Goal: Navigation & Orientation: Find specific page/section

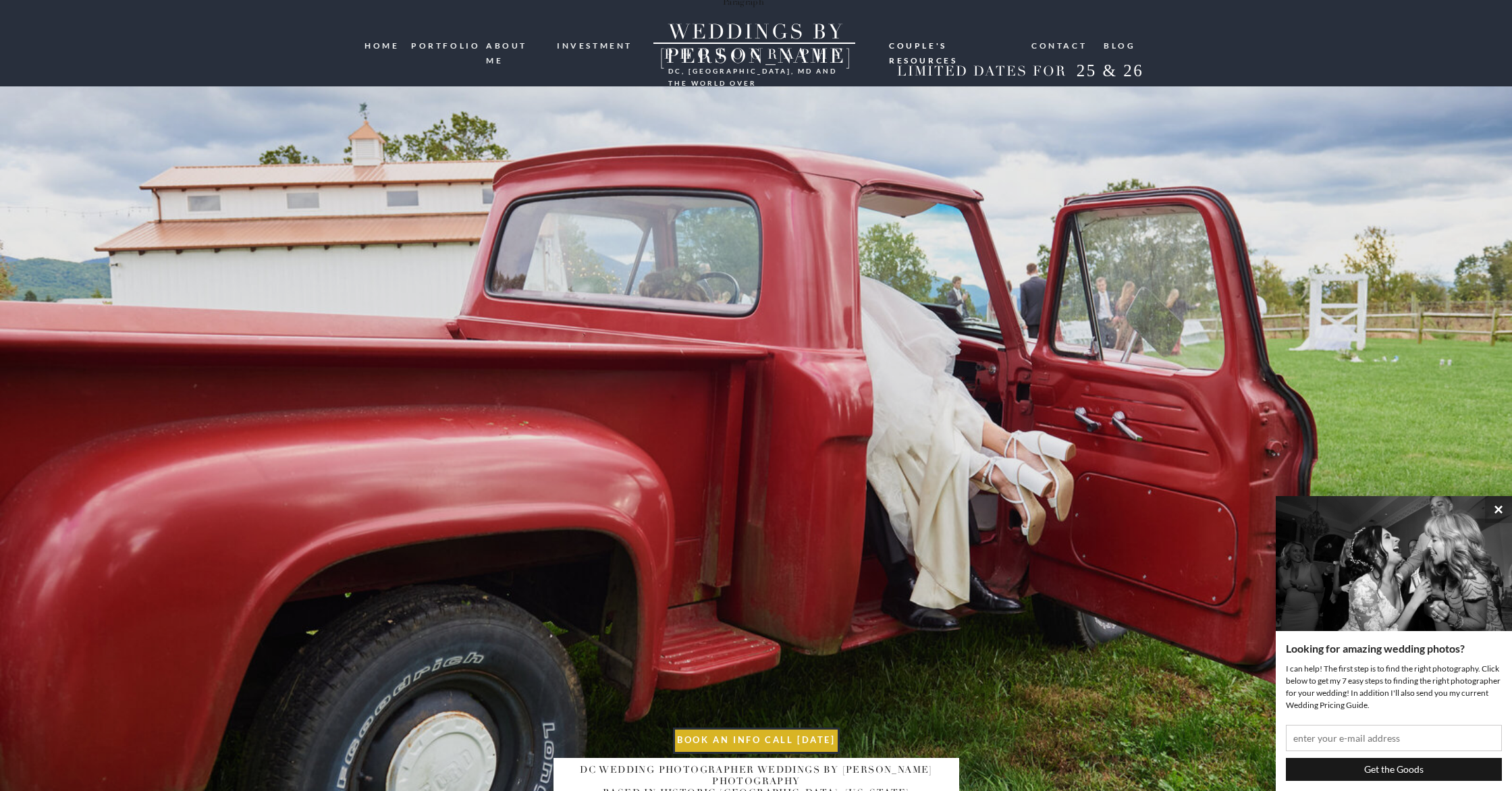
click at [386, 45] on nav "HOME" at bounding box center [383, 45] width 37 height 13
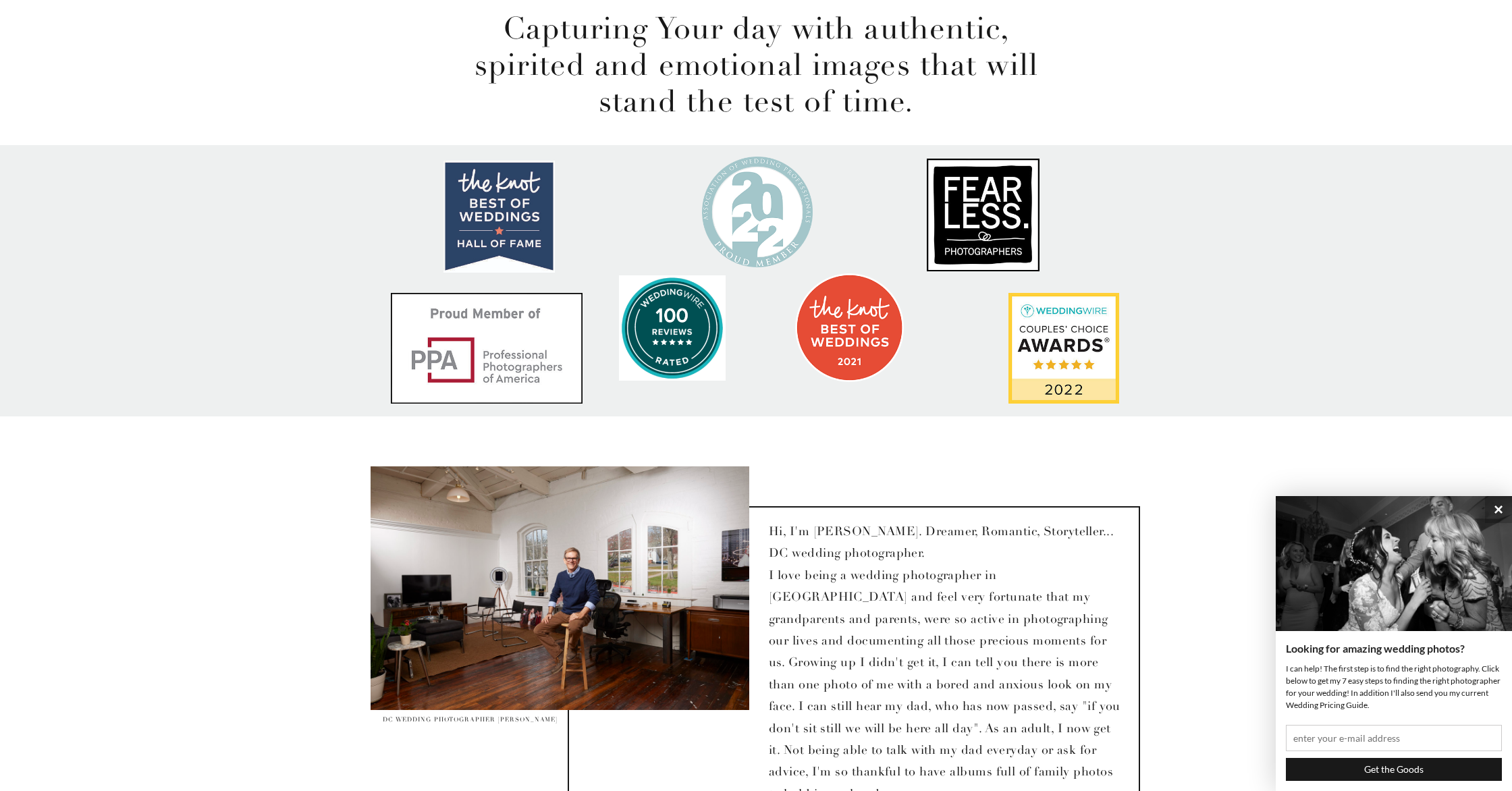
scroll to position [809, 0]
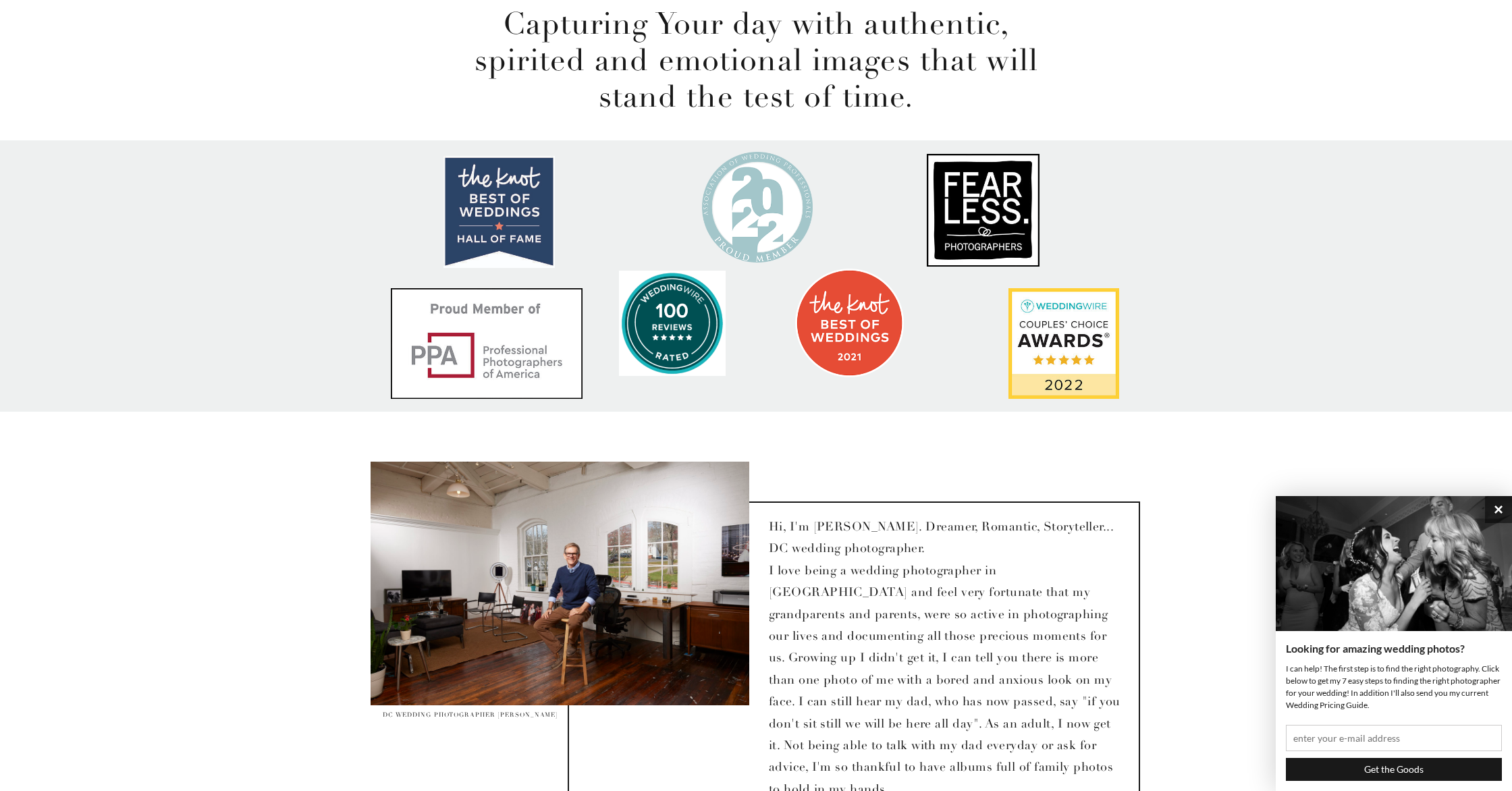
click at [1500, 509] on button "×" at bounding box center [1499, 509] width 27 height 27
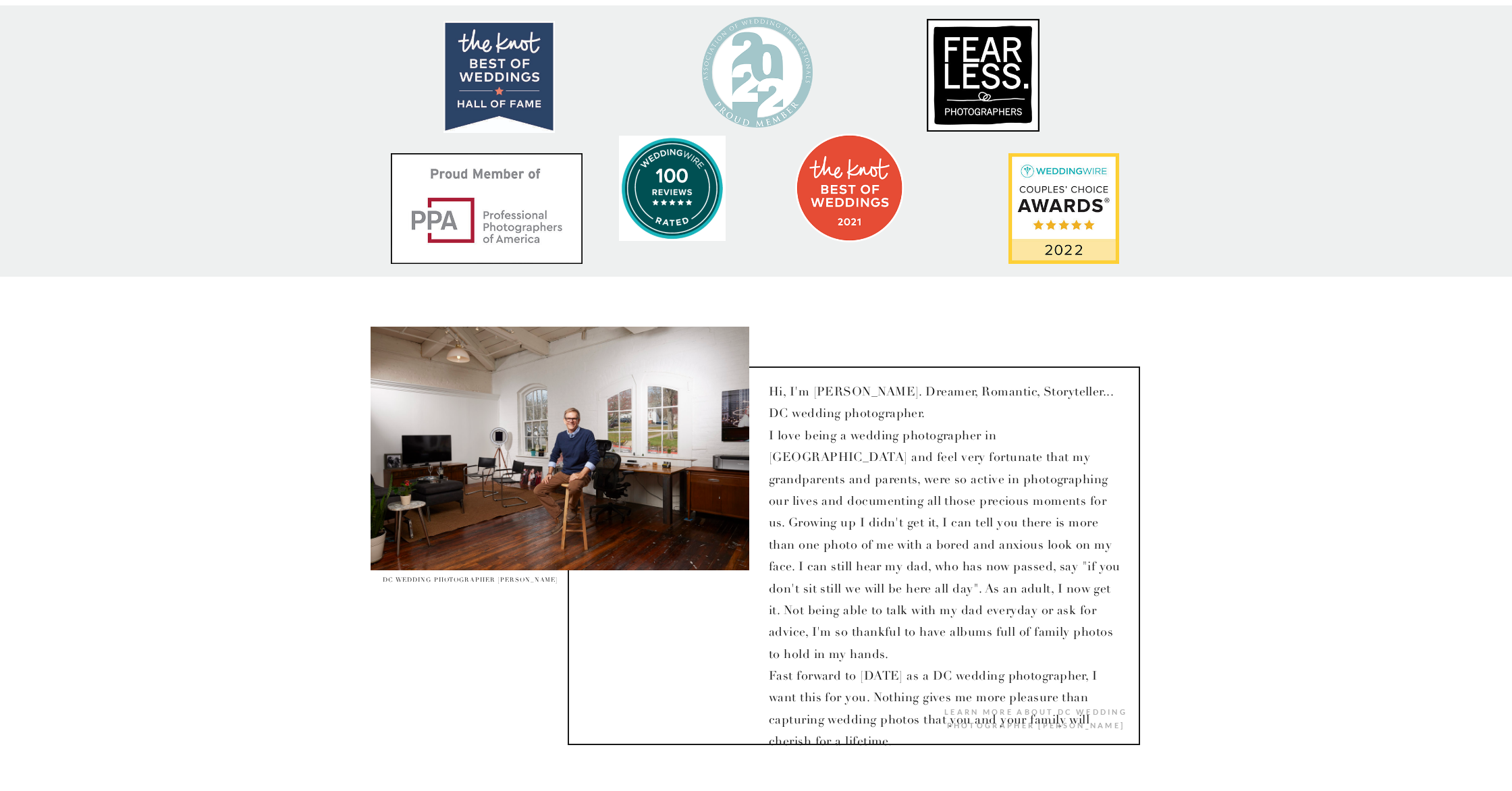
scroll to position [948, 0]
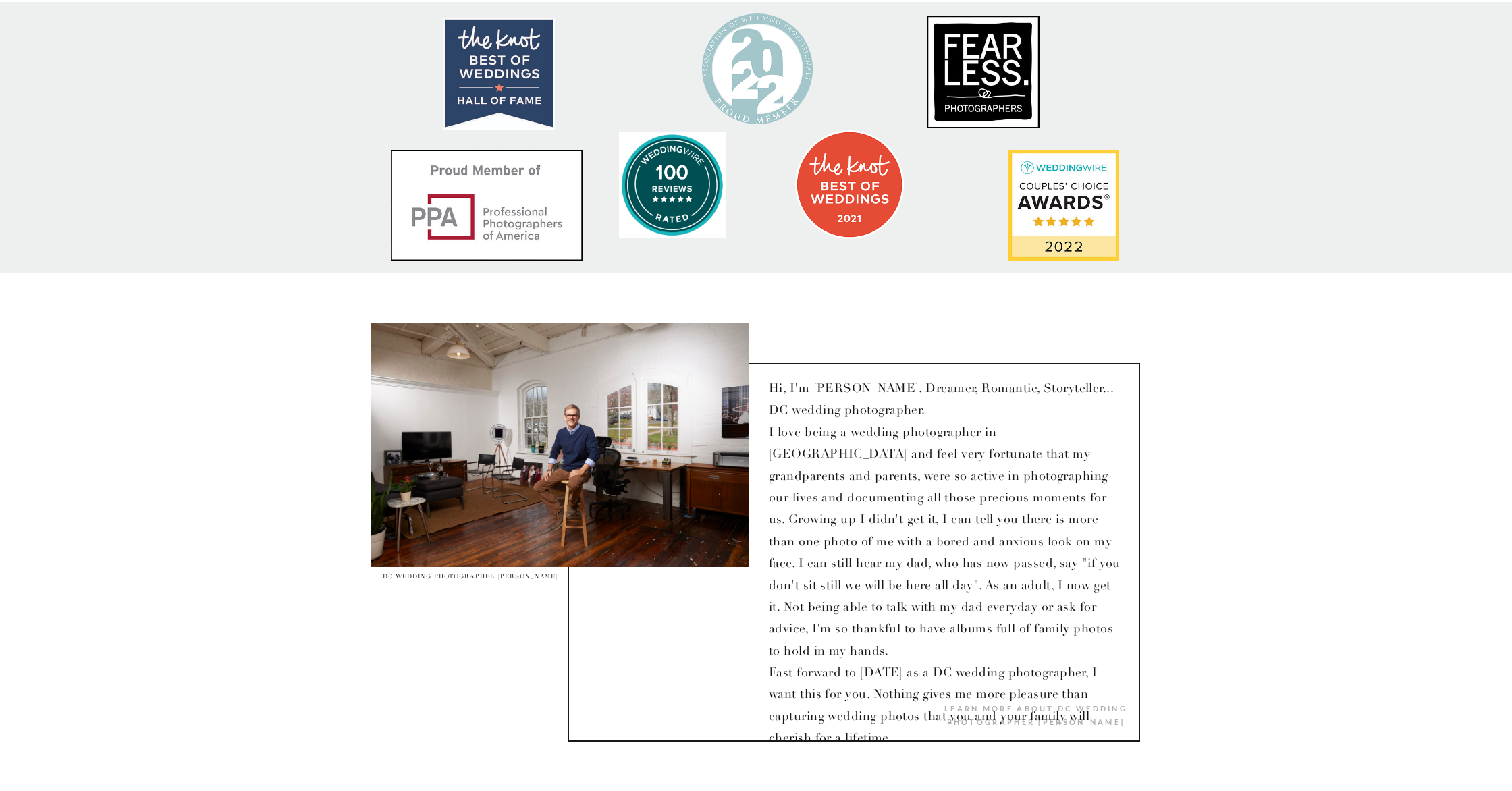
click at [496, 442] on div at bounding box center [560, 445] width 379 height 243
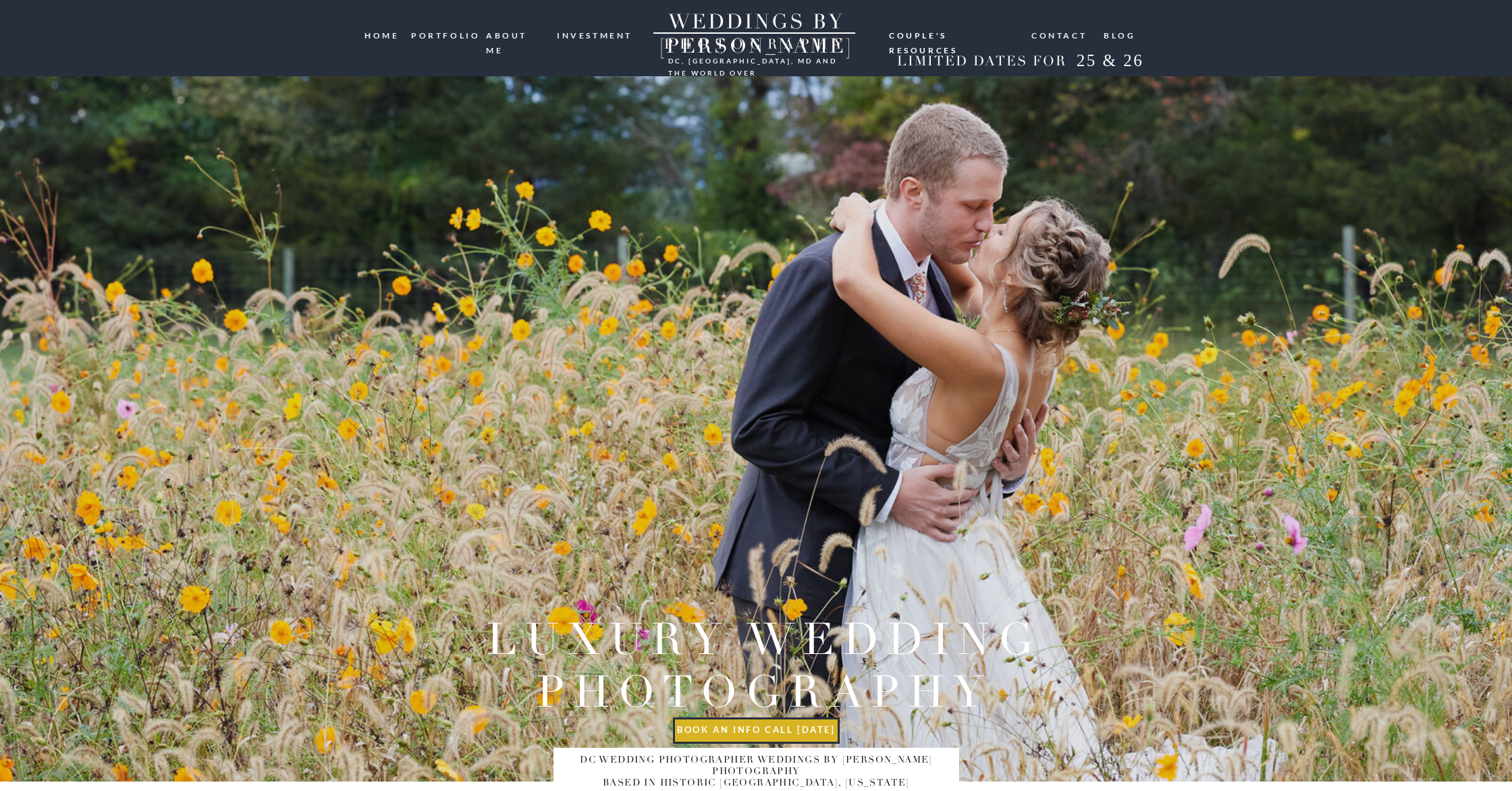
scroll to position [0, 0]
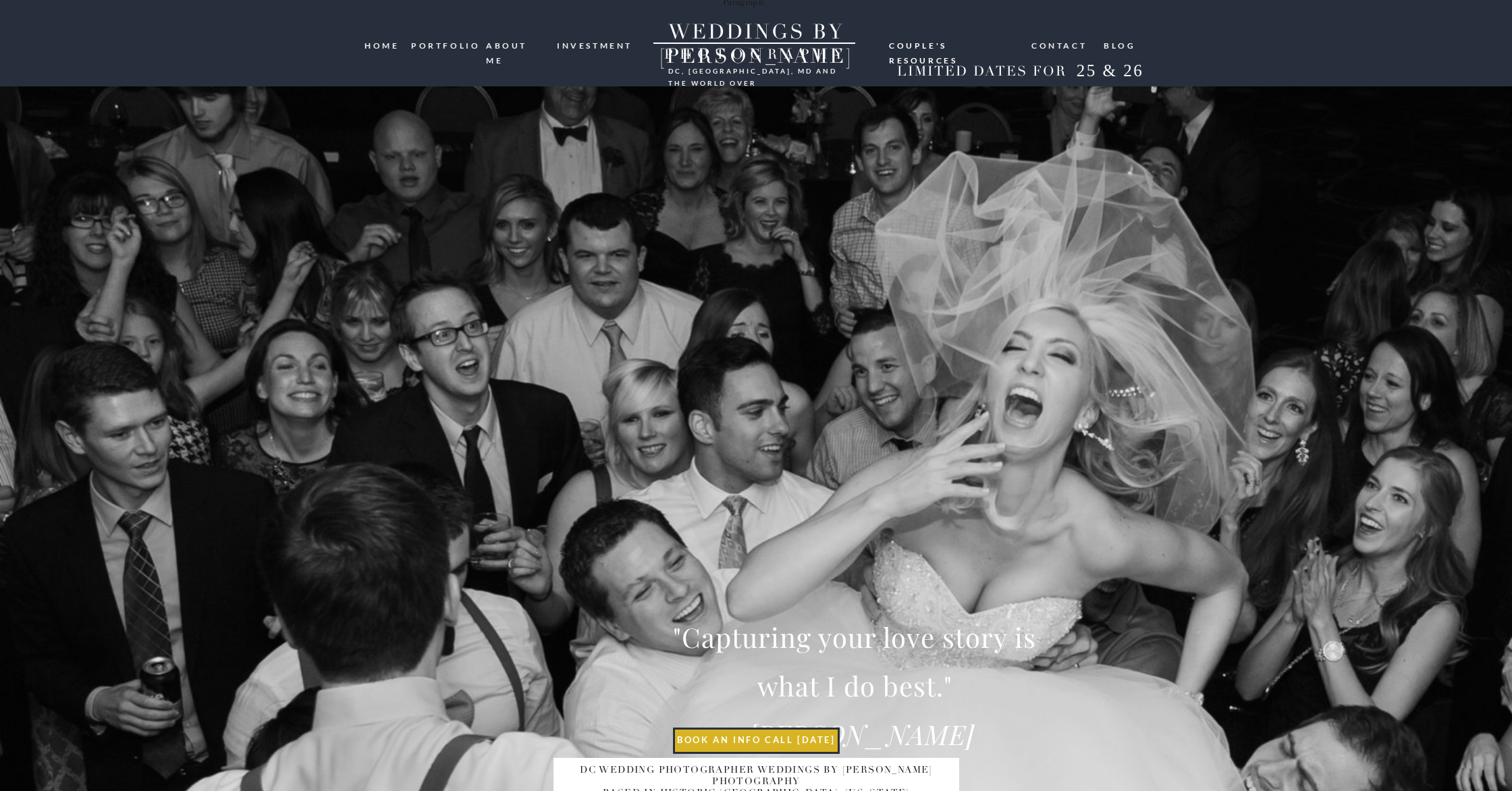
click at [507, 45] on nav "ABOUT ME" at bounding box center [517, 44] width 62 height 12
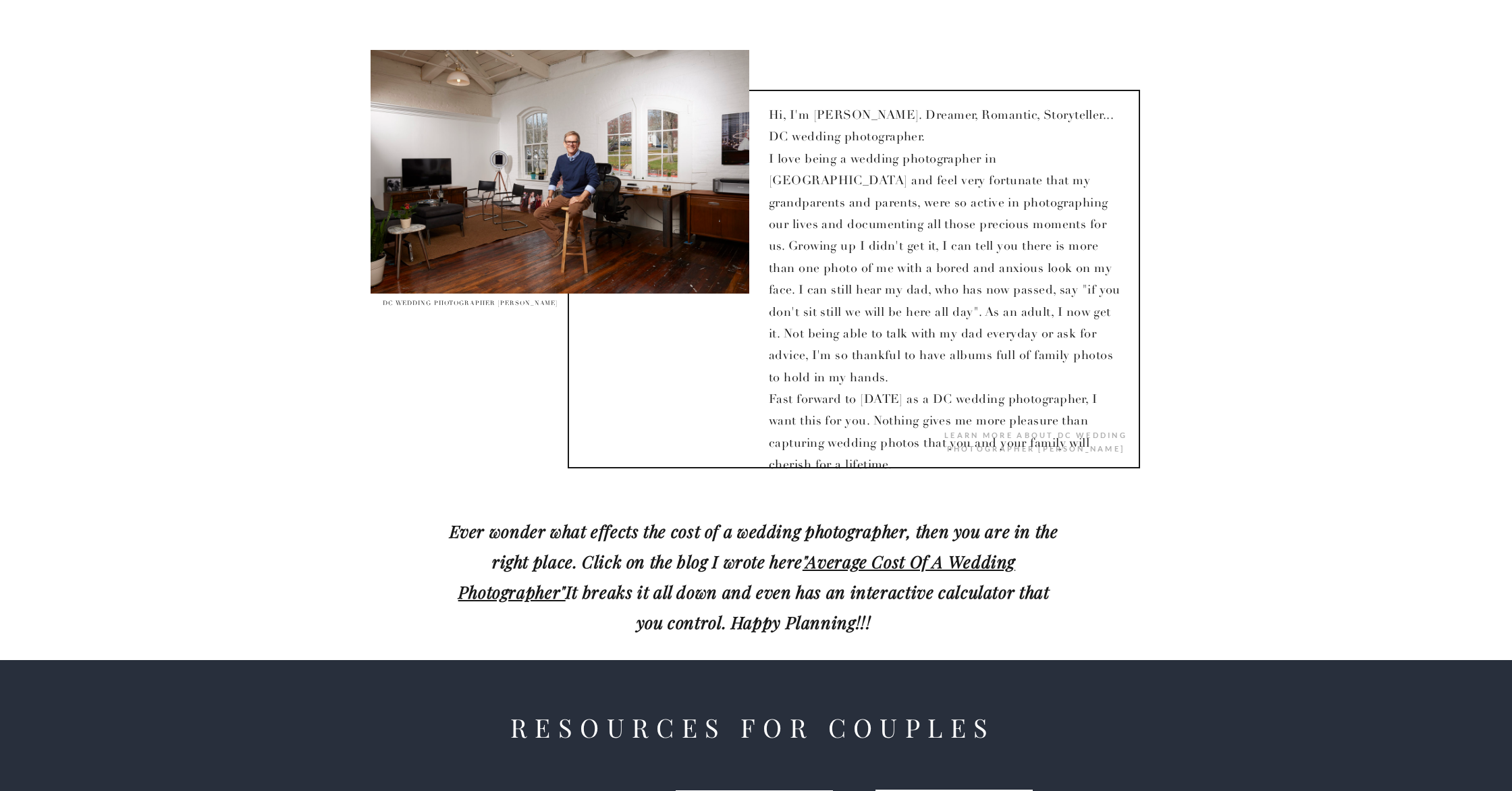
scroll to position [1280, 0]
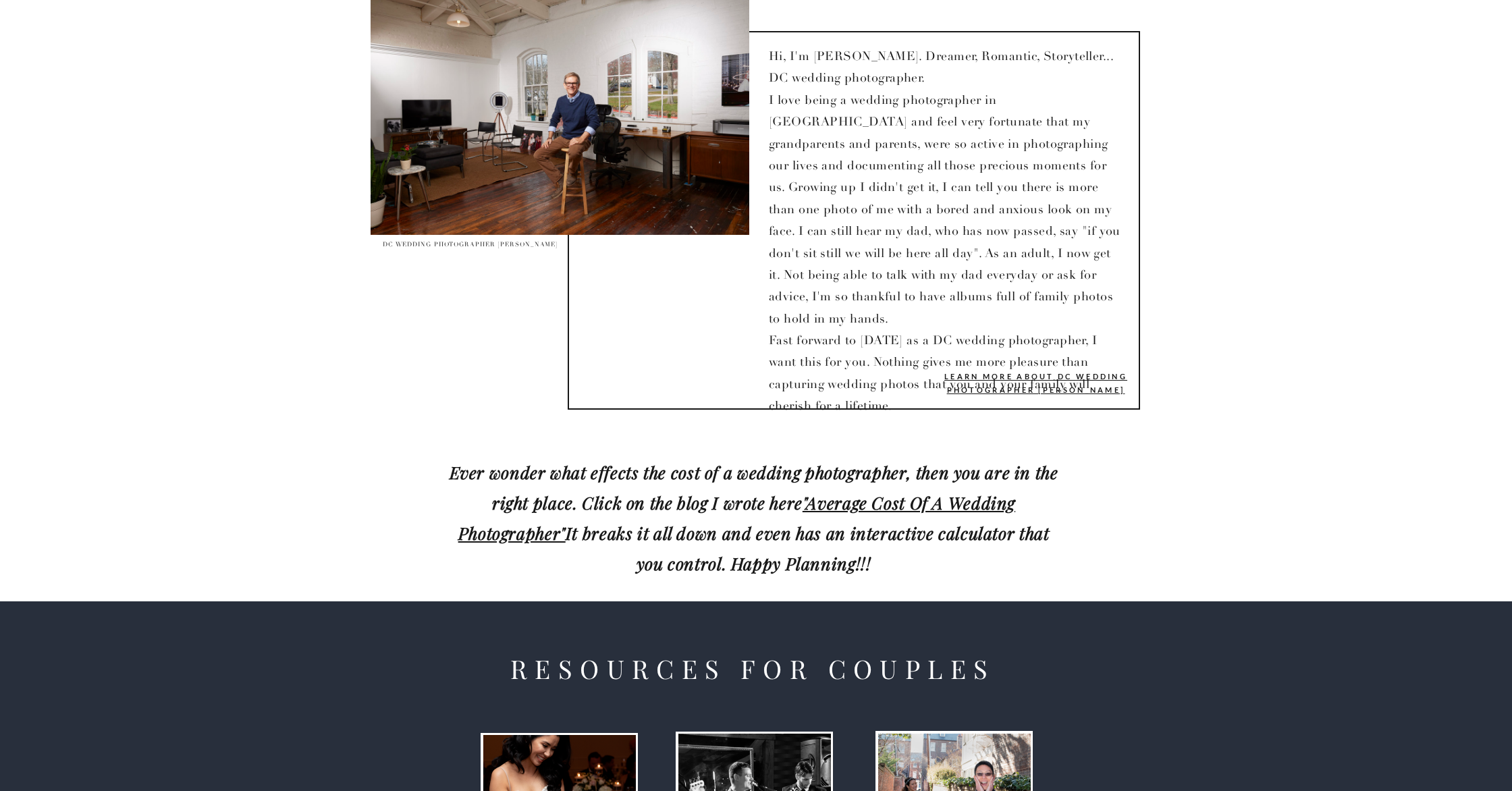
click at [1021, 382] on div "learn more about DC wedding photographer [PERSON_NAME]" at bounding box center [1036, 383] width 202 height 26
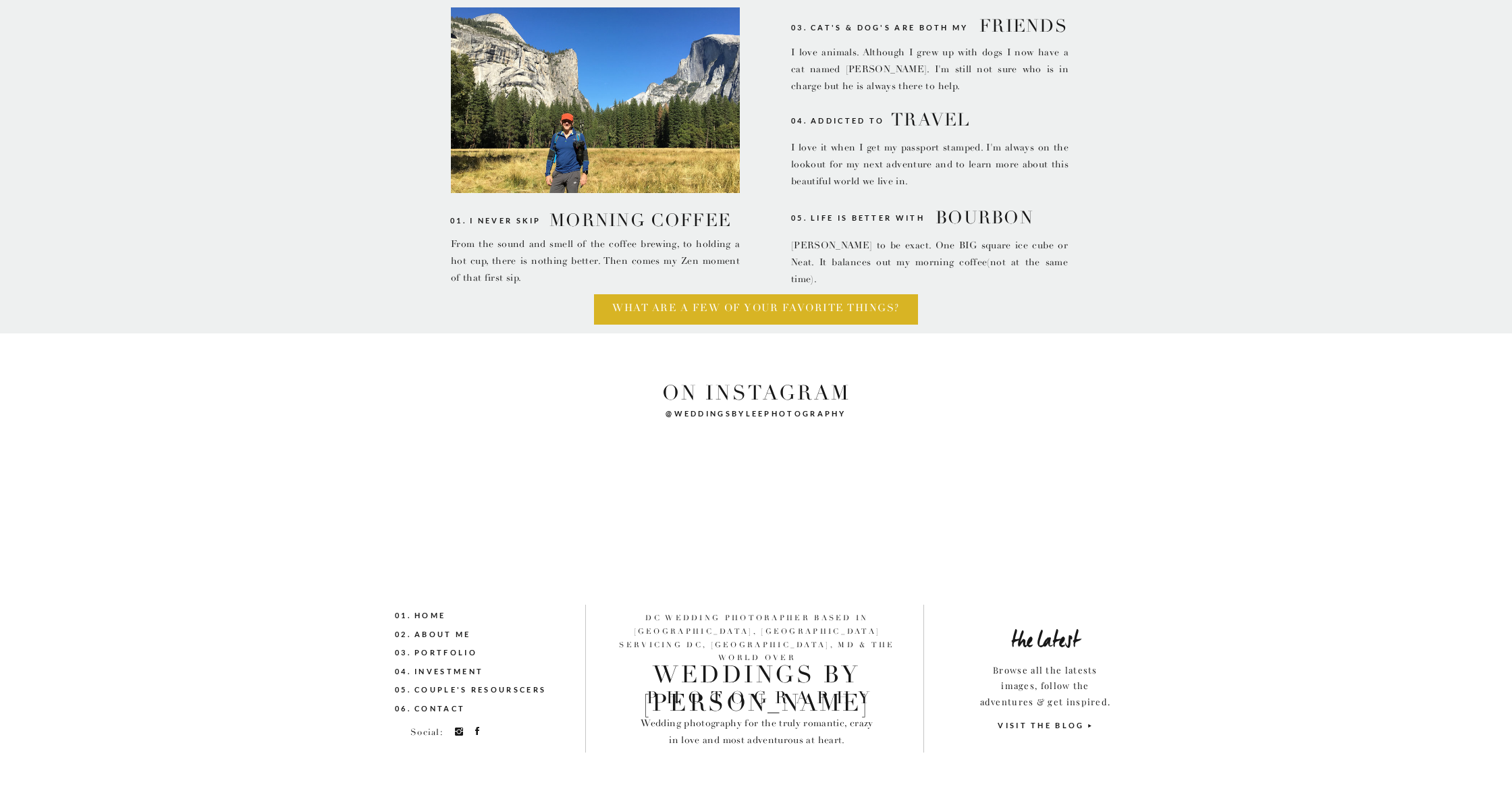
scroll to position [2277, 0]
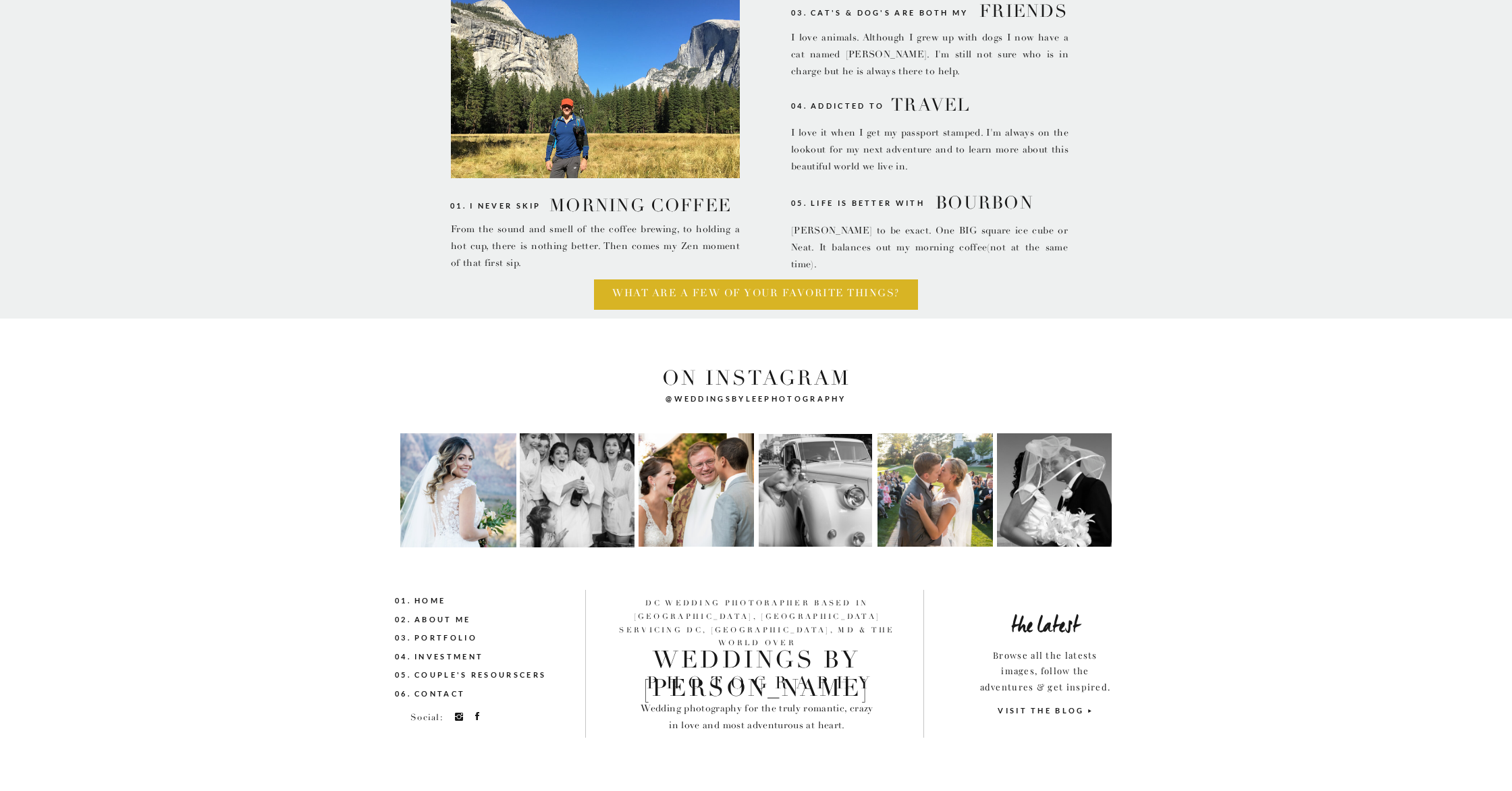
click at [739, 380] on div "on instagram" at bounding box center [756, 379] width 193 height 24
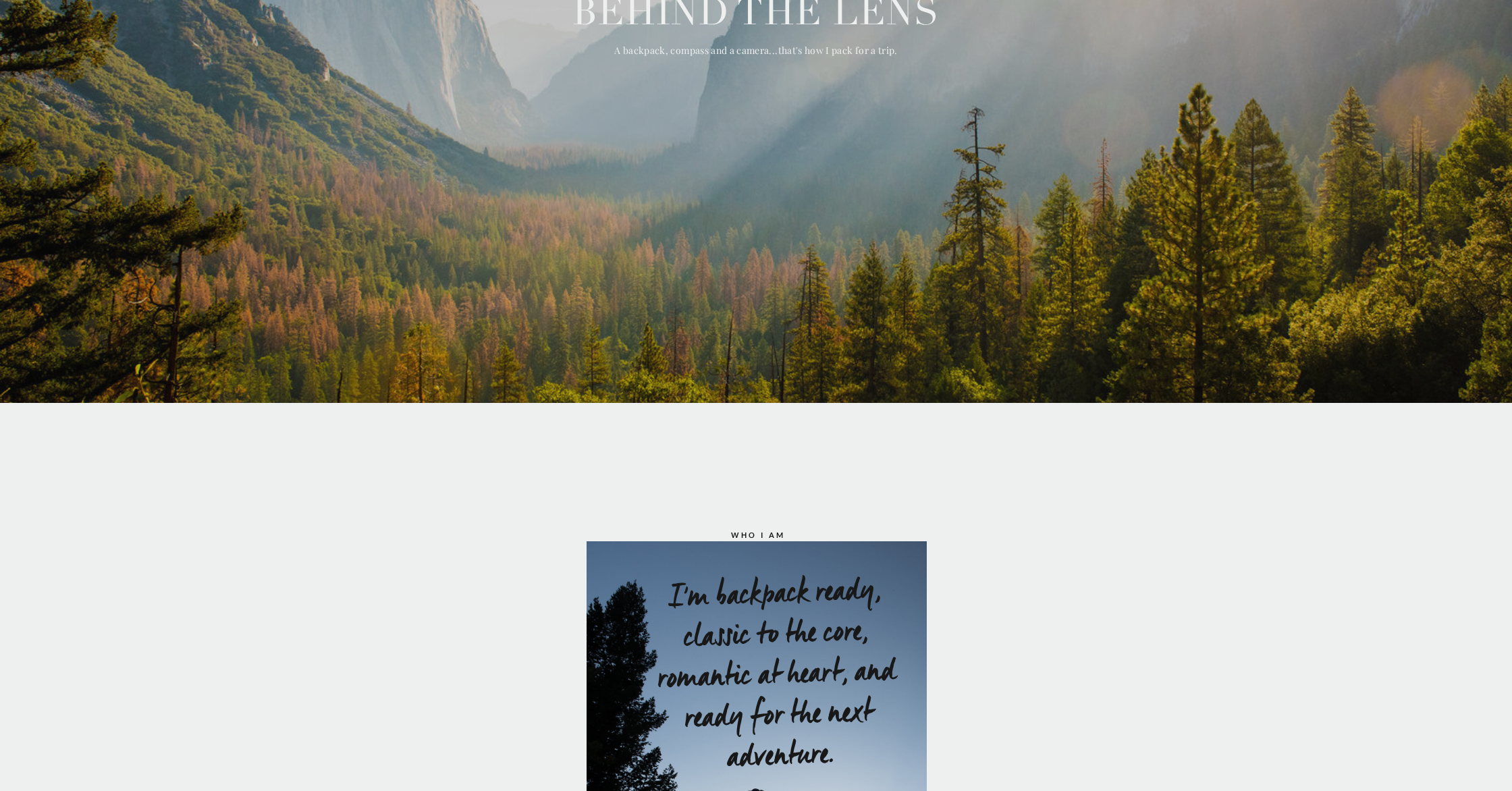
scroll to position [0, 0]
